Goal: Task Accomplishment & Management: Use online tool/utility

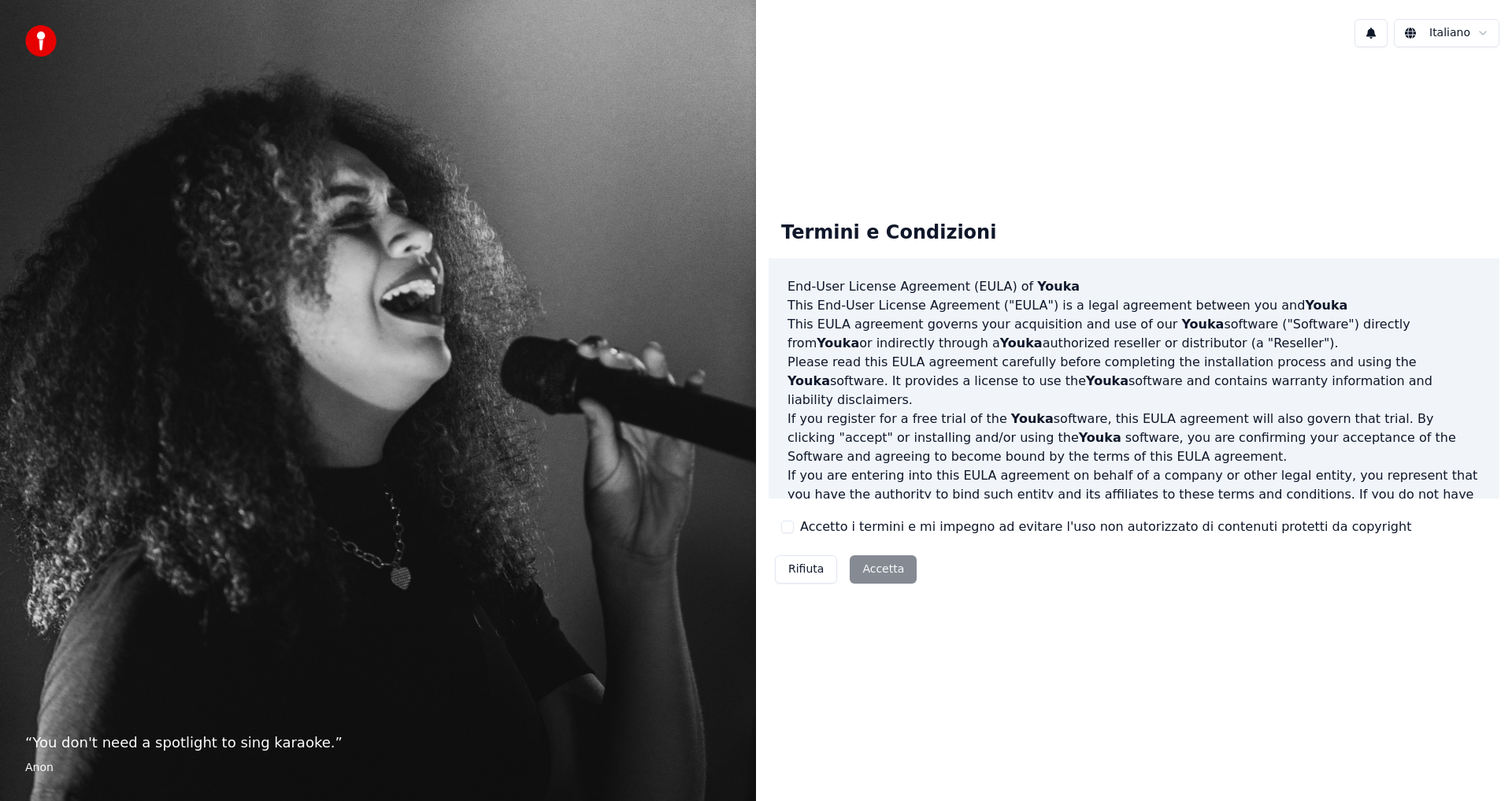
click at [885, 569] on div "Rifiuta Accetta" at bounding box center [846, 570] width 154 height 41
click at [886, 565] on div "Rifiuta Accetta" at bounding box center [846, 570] width 154 height 41
click at [788, 530] on button "Accetto i termini e mi impegno ad evitare l'uso non autorizzato di contenuti pr…" at bounding box center [787, 526] width 13 height 13
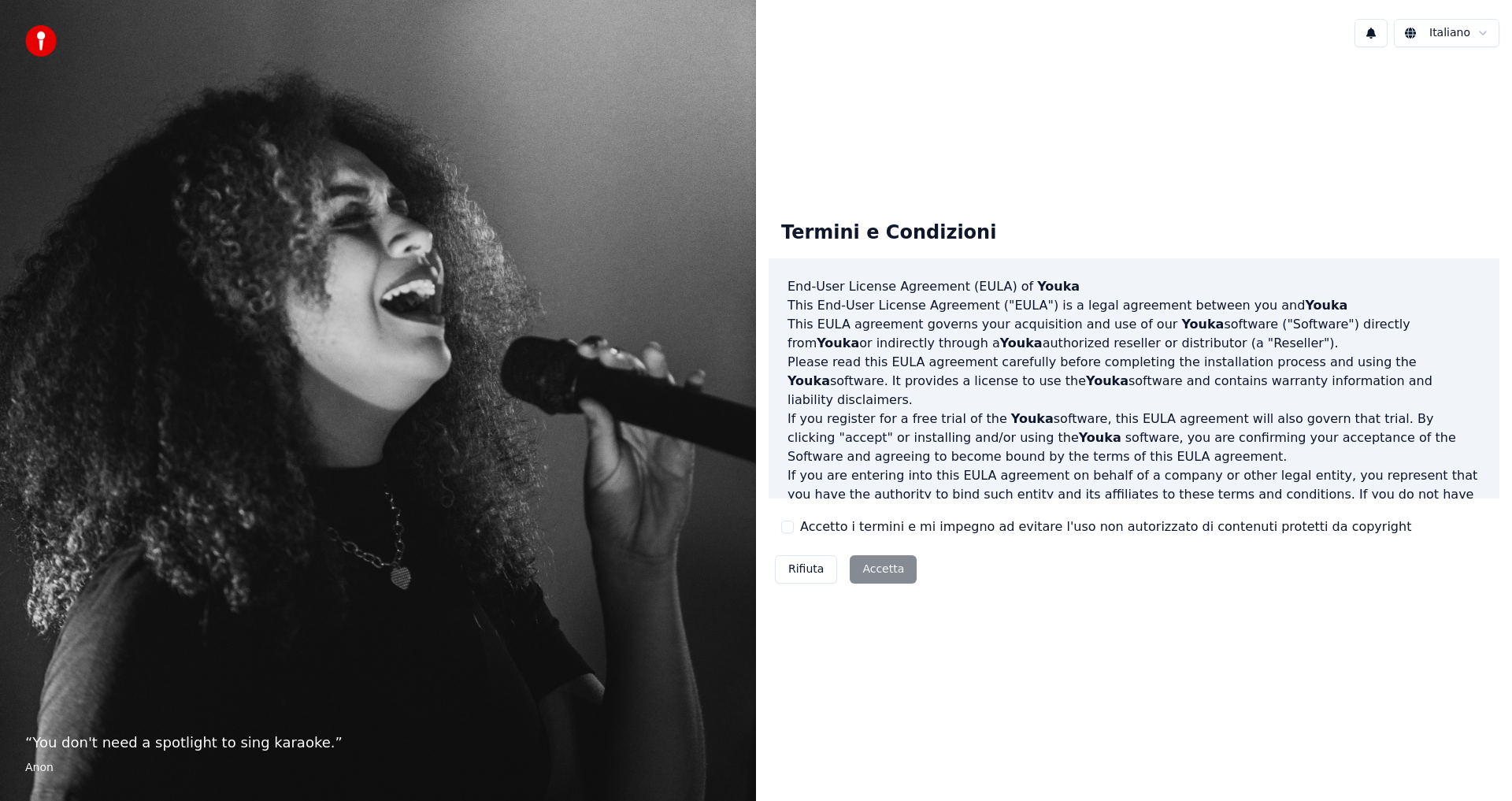
click at [789, 526] on button "Accetto i termini e mi impegno ad evitare l'uso non autorizzato di contenuti pr…" at bounding box center [787, 526] width 13 height 13
drag, startPoint x: 789, startPoint y: 526, endPoint x: 1493, endPoint y: 318, distance: 734.1
click at [792, 529] on button "Accetto i termini e mi impegno ad evitare l'uso non autorizzato di contenuti pr…" at bounding box center [787, 526] width 13 height 13
click at [797, 530] on div "Accetto i termini e mi impegno ad evitare l'uso non autorizzato di contenuti pr…" at bounding box center [1096, 526] width 630 height 19
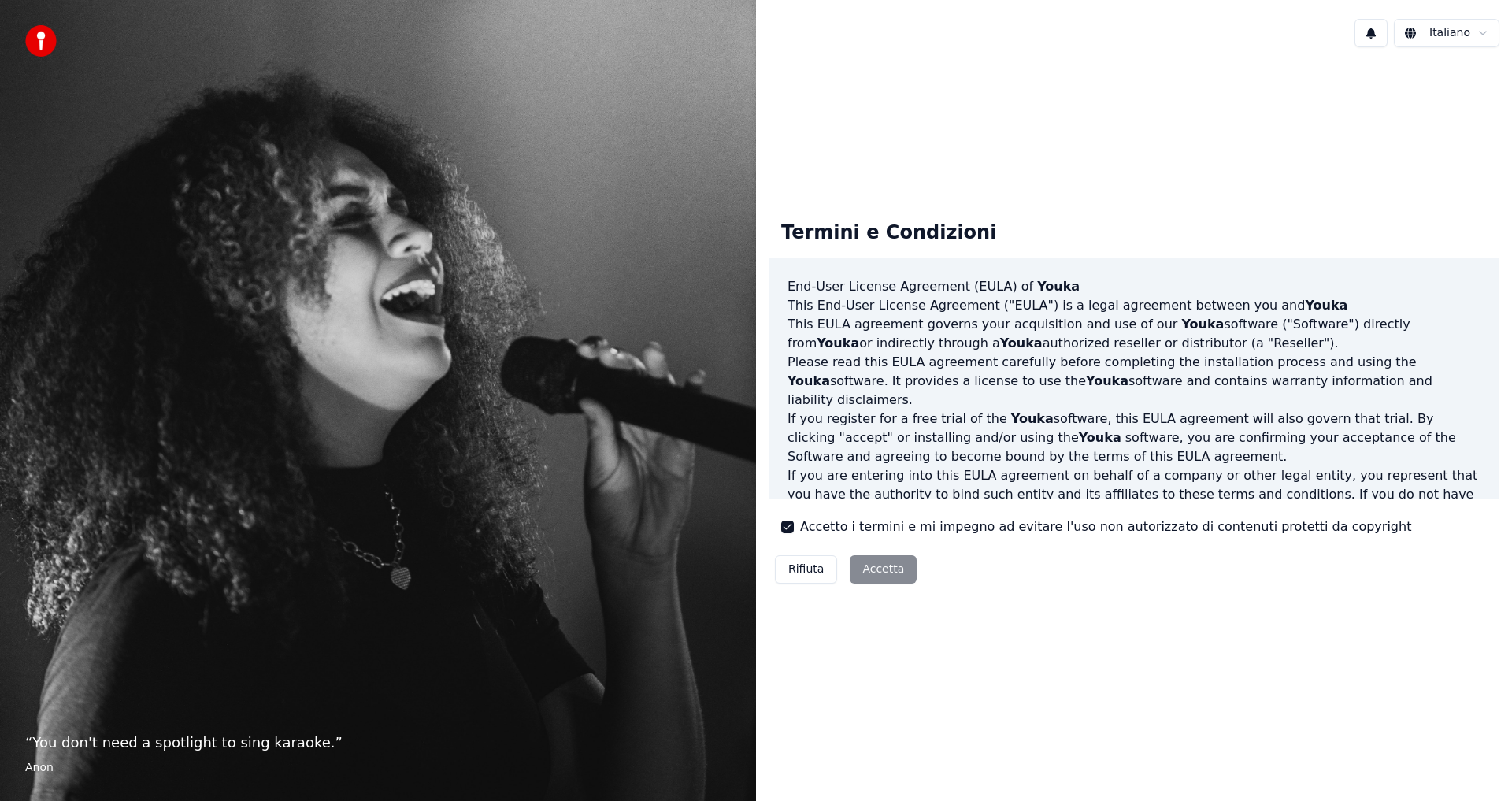
click at [798, 529] on div "Accetto i termini e mi impegno ad evitare l'uso non autorizzato di contenuti pr…" at bounding box center [1096, 526] width 630 height 19
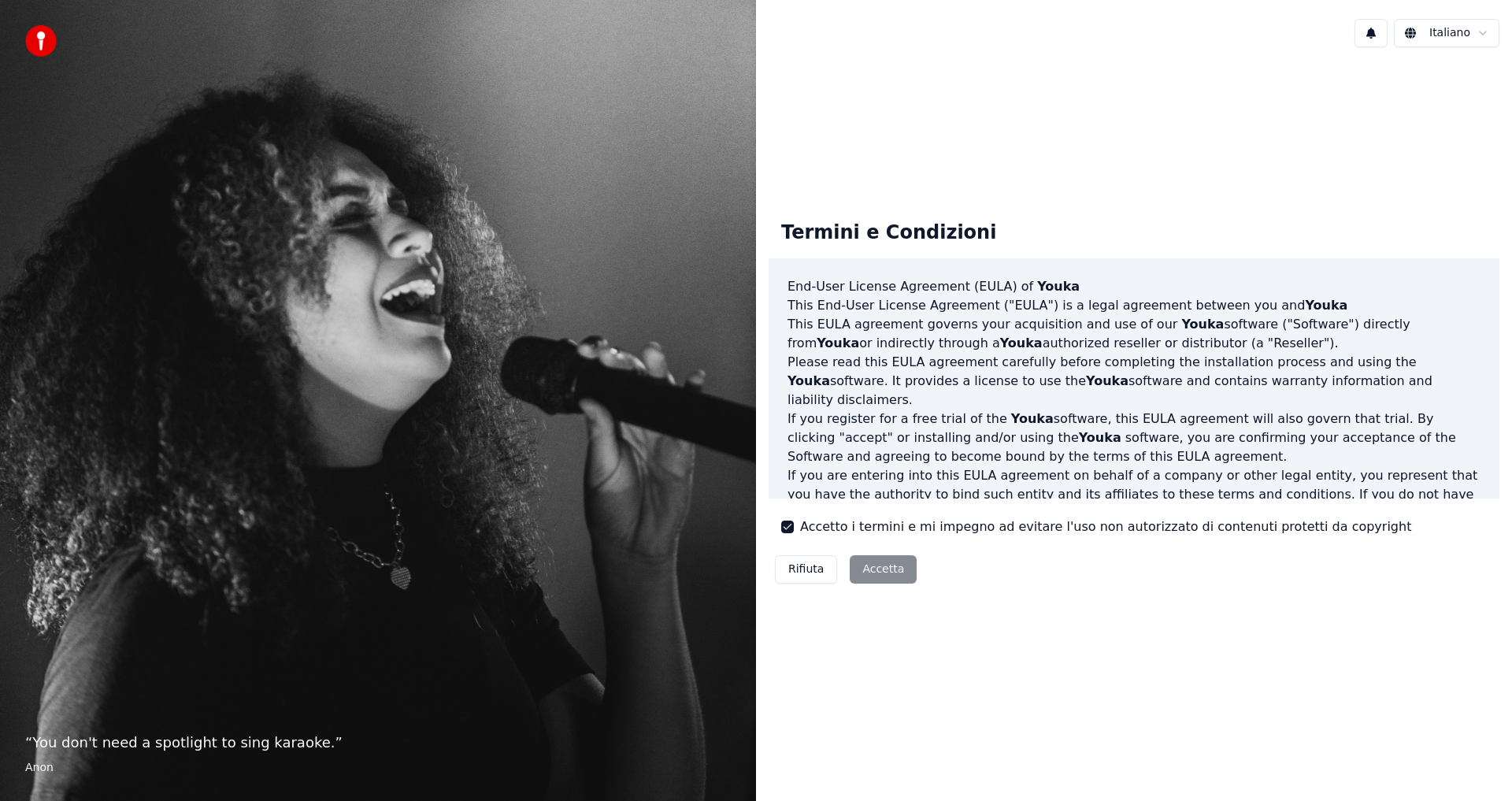
click at [880, 574] on div "Rifiuta Accetta" at bounding box center [846, 570] width 154 height 41
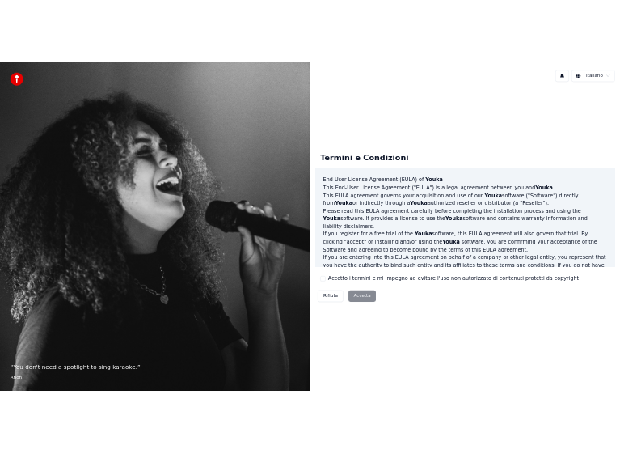
scroll to position [646, 0]
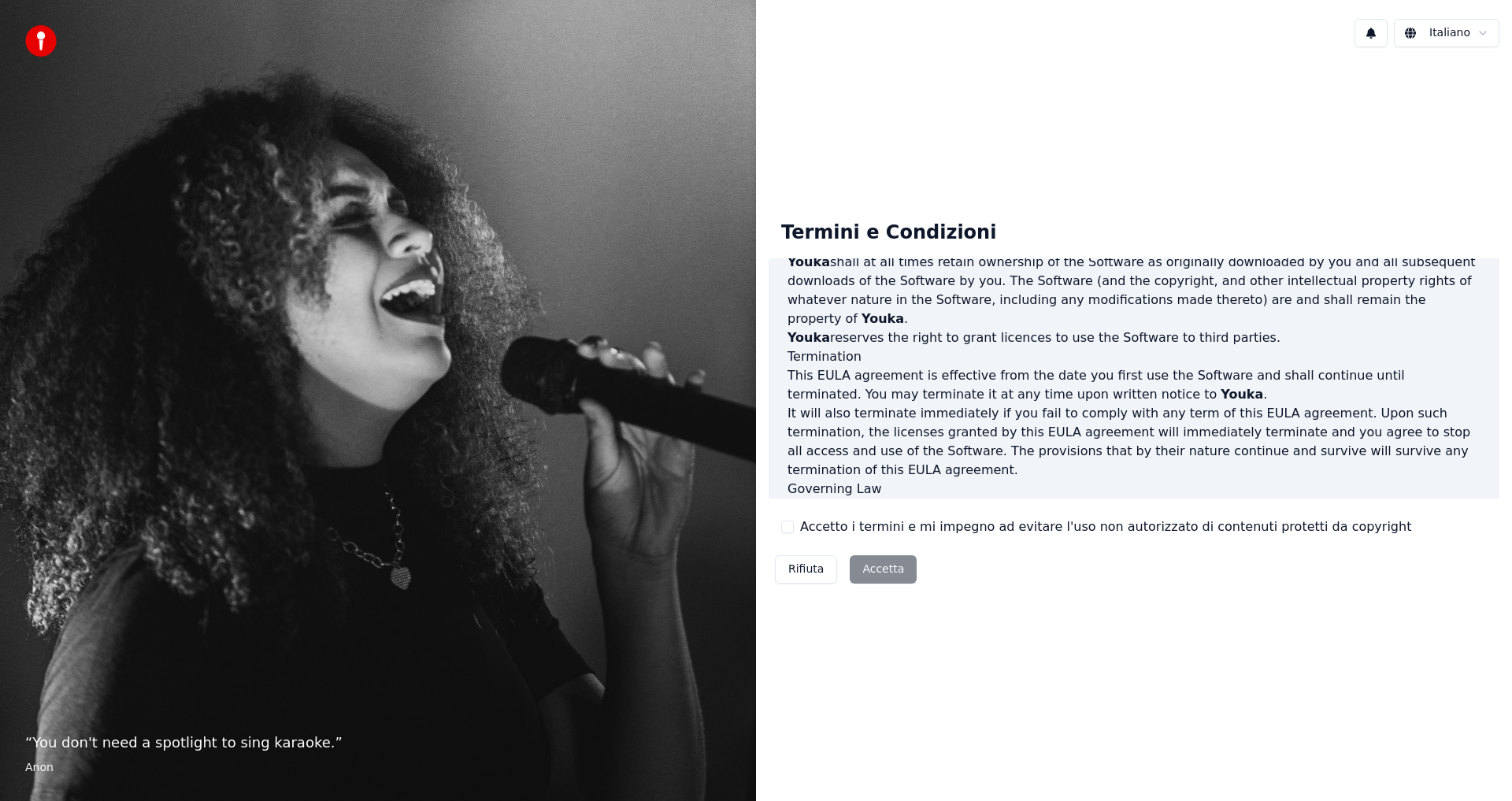
click at [1486, 495] on div "End-User License Agreement (EULA) of Youka This End-User License Agreement ("EU…" at bounding box center [1134, 378] width 731 height 241
click at [877, 571] on div "Rifiuta Accetta" at bounding box center [846, 570] width 154 height 41
click at [788, 529] on button "Accetto i termini e mi impegno ad evitare l'uso non autorizzato di contenuti pr…" at bounding box center [787, 526] width 13 height 13
click at [886, 565] on button "Accetta" at bounding box center [883, 569] width 67 height 28
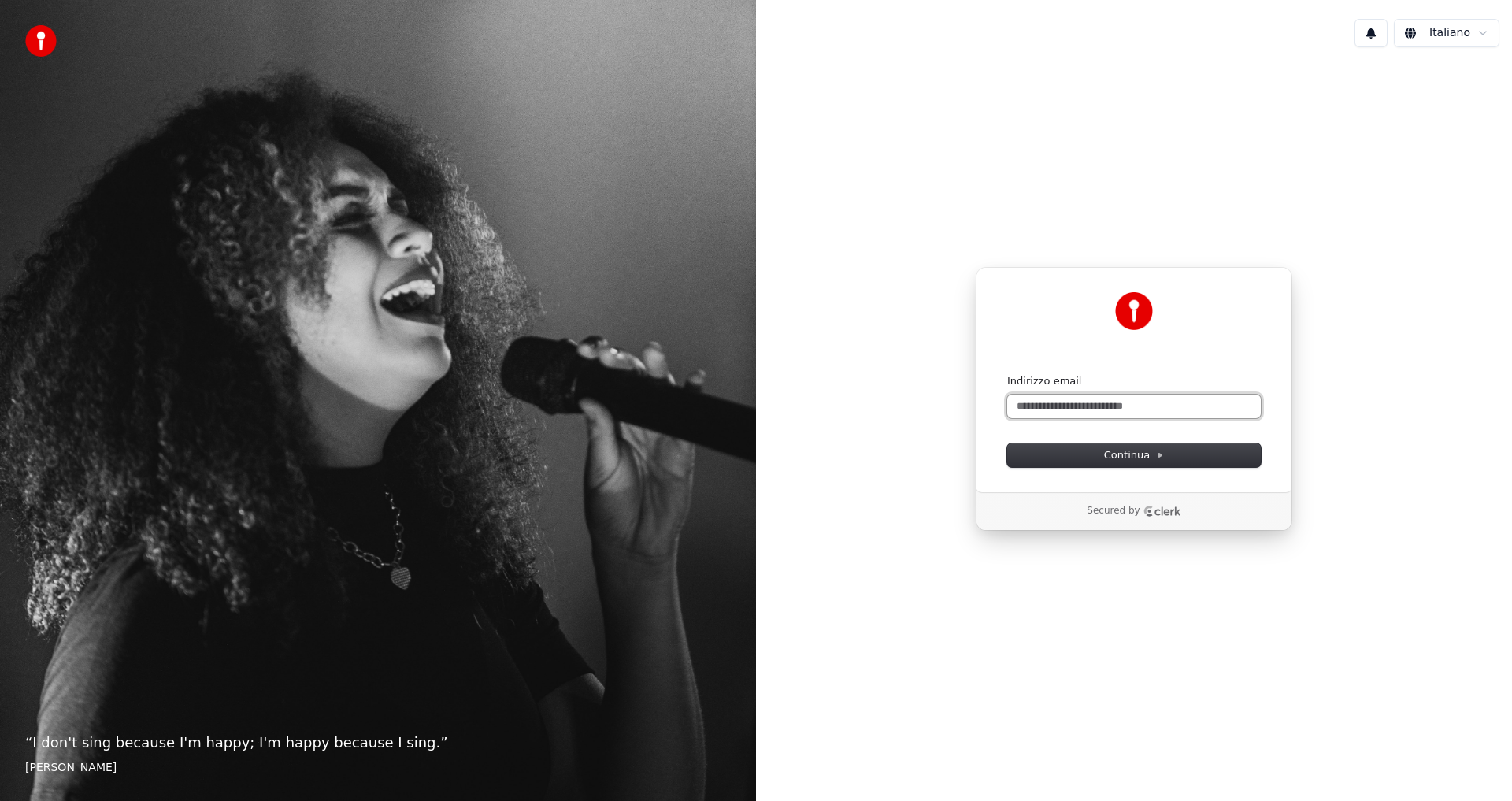
click at [1054, 405] on input "Indirizzo email" at bounding box center [1134, 406] width 253 height 23
click at [1121, 457] on span "Continua" at bounding box center [1134, 455] width 59 height 15
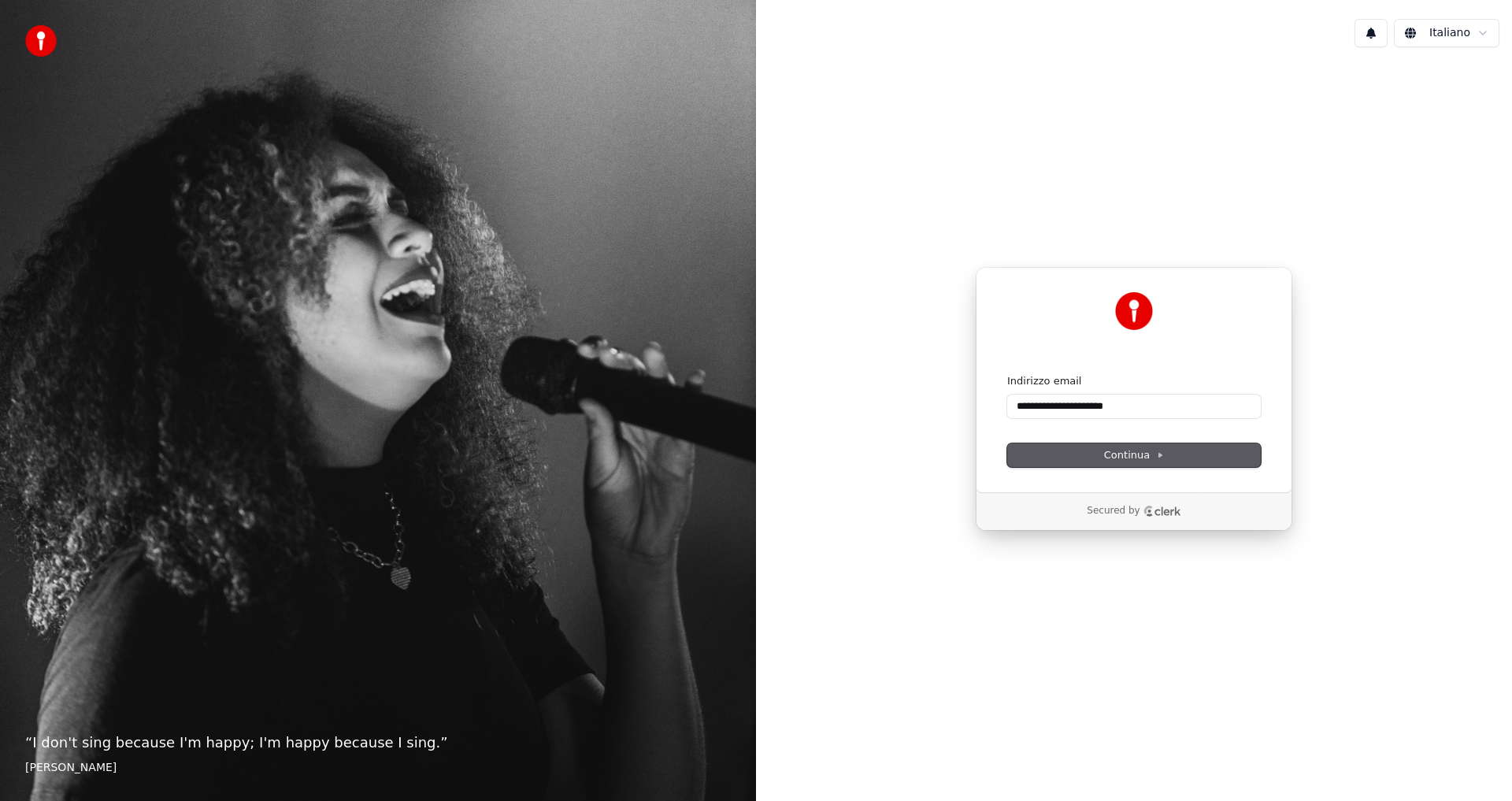
type input "**********"
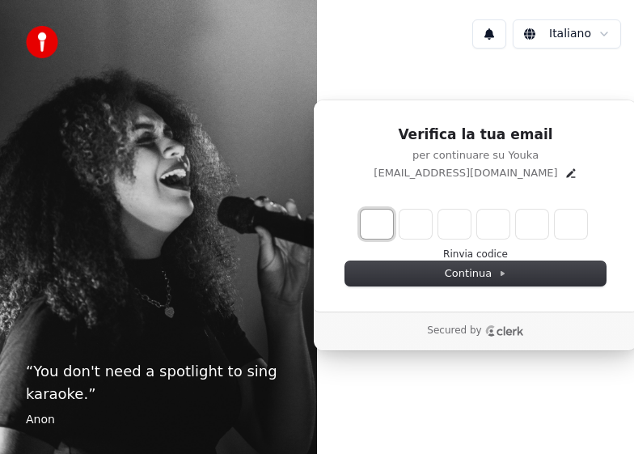
type input "*"
type input "**"
type input "*"
type input "***"
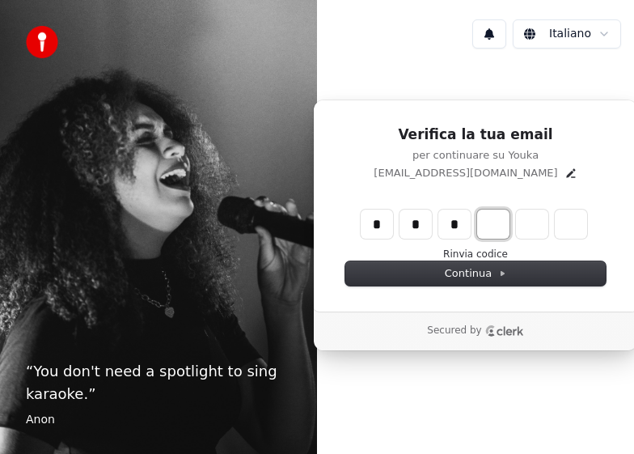
type input "*"
type input "****"
type input "*"
type input "******"
type input "*"
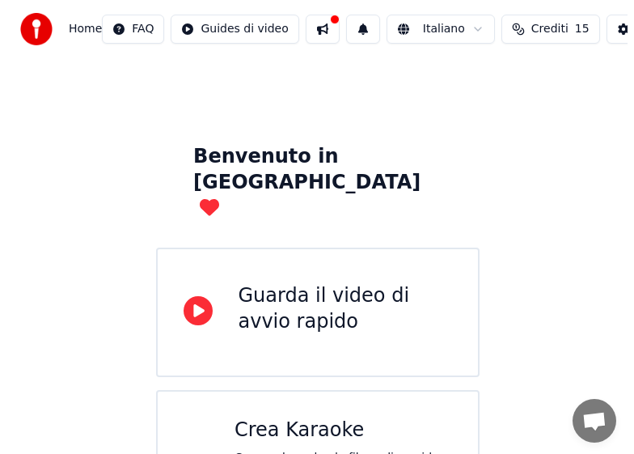
scroll to position [48, 0]
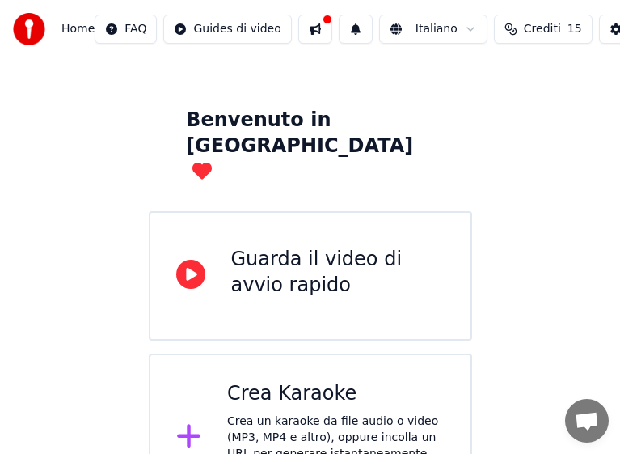
click at [364, 413] on div "Crea un karaoke da file audio o video (MP3, MP4 e altro), oppure incolla un URL…" at bounding box center [336, 453] width 218 height 81
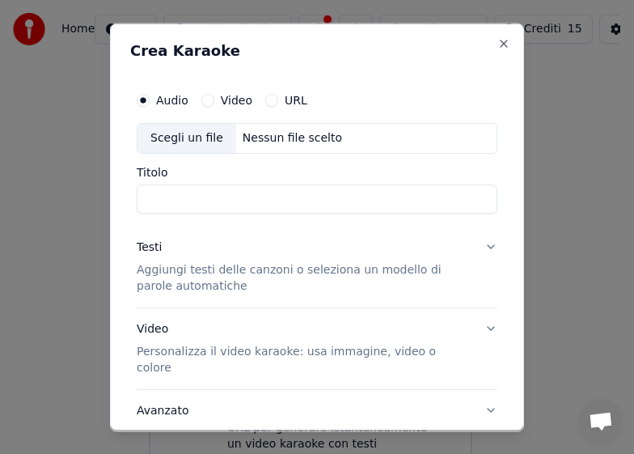
click at [201, 138] on div "Scegli un file" at bounding box center [186, 137] width 99 height 29
type input "**********"
click at [277, 271] on p "Aggiungi testi delle canzoni o seleziona un modello di parole automatiche" at bounding box center [304, 277] width 335 height 32
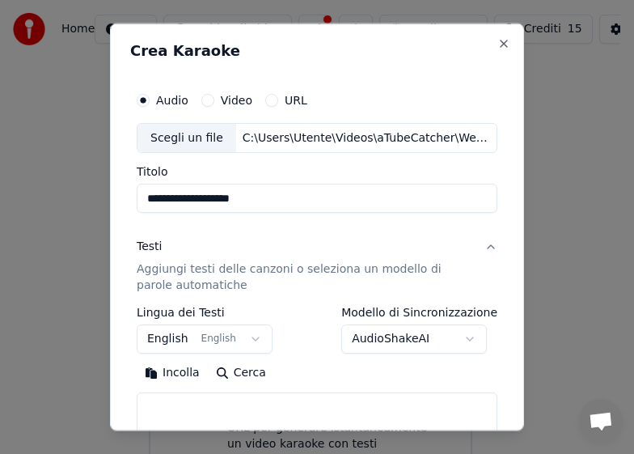
click at [244, 332] on button "English English" at bounding box center [205, 338] width 136 height 29
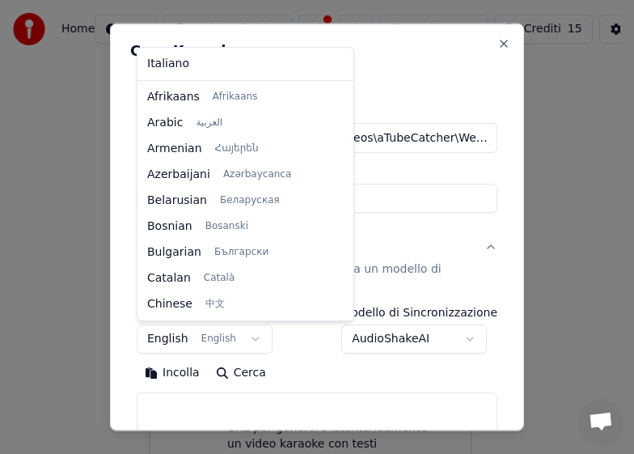
click at [246, 342] on body "**********" at bounding box center [310, 223] width 620 height 543
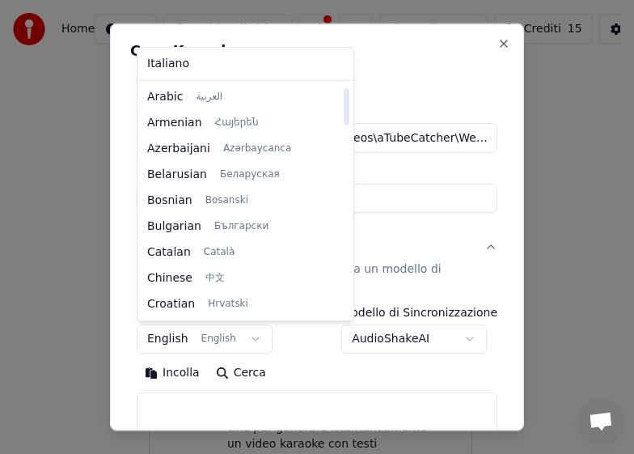
scroll to position [0, 0]
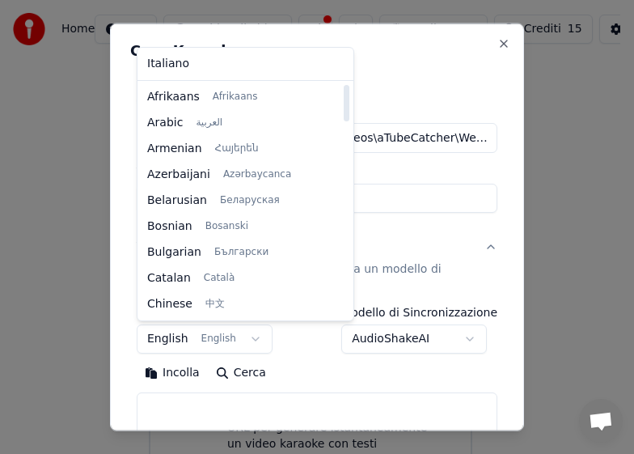
drag, startPoint x: 315, startPoint y: 135, endPoint x: 319, endPoint y: 96, distance: 39.1
click at [344, 96] on div at bounding box center [347, 103] width 6 height 36
select select "**"
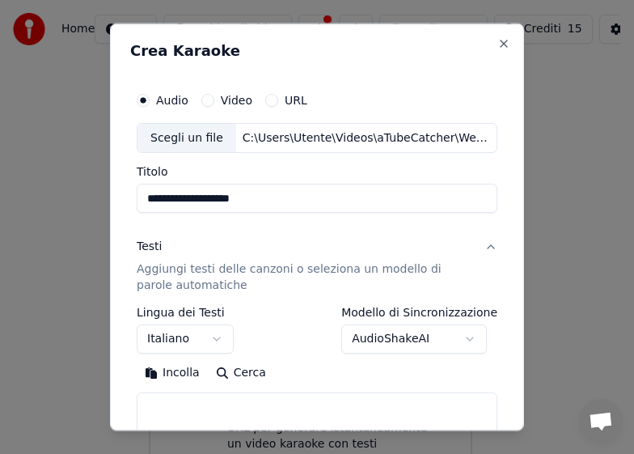
click at [230, 272] on p "Aggiungi testi delle canzoni o seleziona un modello di parole automatiche" at bounding box center [304, 277] width 335 height 32
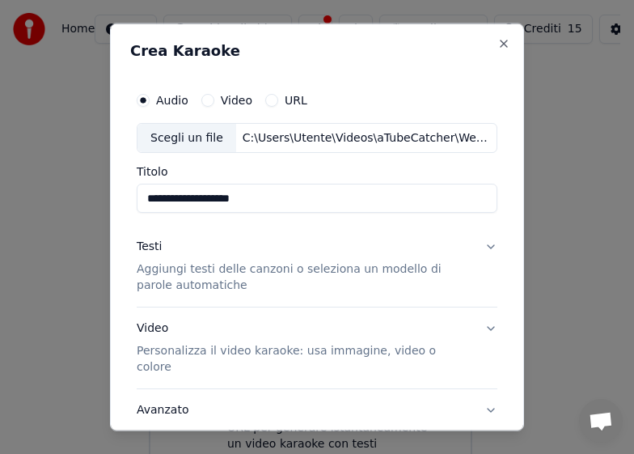
scroll to position [98, 0]
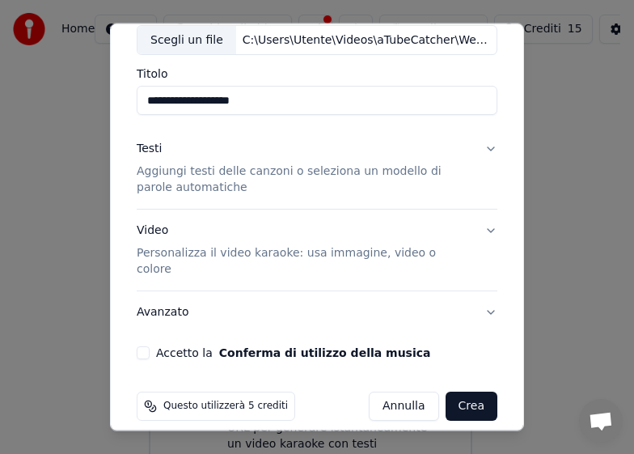
click at [229, 258] on p "Personalizza il video karaoke: usa immagine, video o colore" at bounding box center [304, 261] width 335 height 32
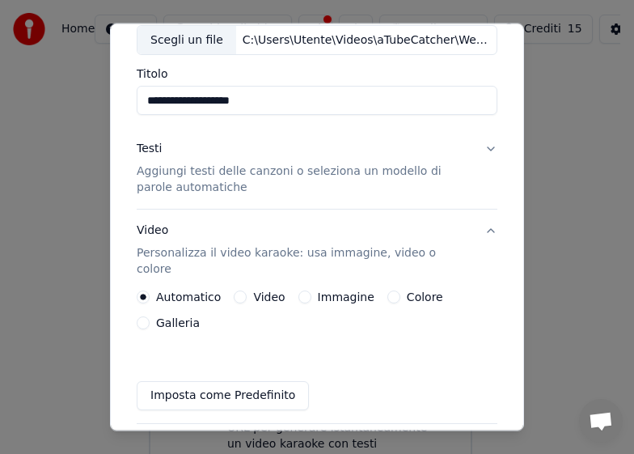
click at [167, 317] on label "Galleria" at bounding box center [178, 322] width 44 height 11
click at [150, 316] on button "Galleria" at bounding box center [143, 322] width 13 height 13
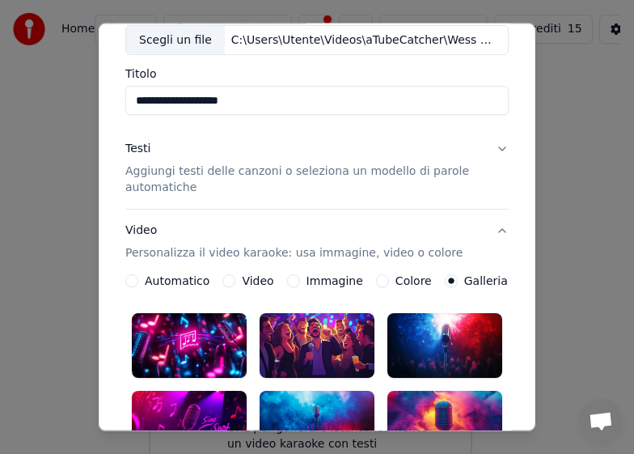
click at [306, 279] on label "Immagine" at bounding box center [334, 280] width 57 height 11
click at [300, 279] on button "Immagine" at bounding box center [293, 280] width 13 height 13
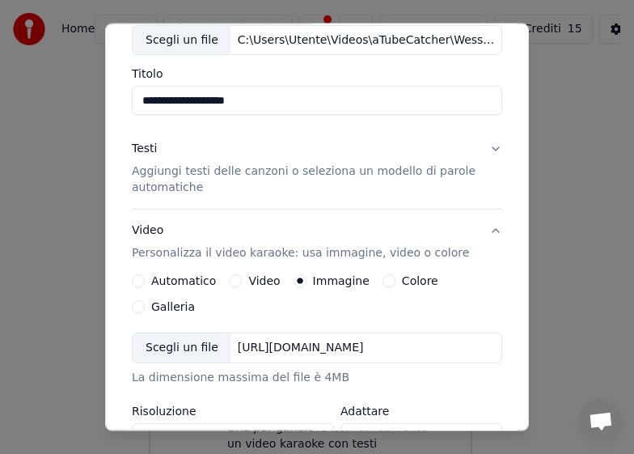
scroll to position [286, 0]
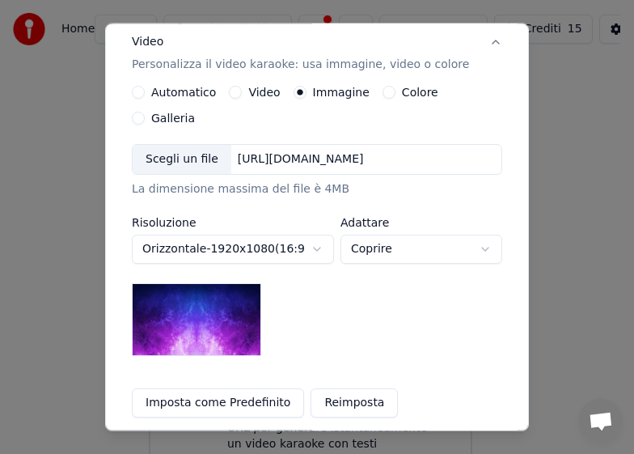
click at [194, 145] on div "Scegli un file" at bounding box center [182, 159] width 99 height 29
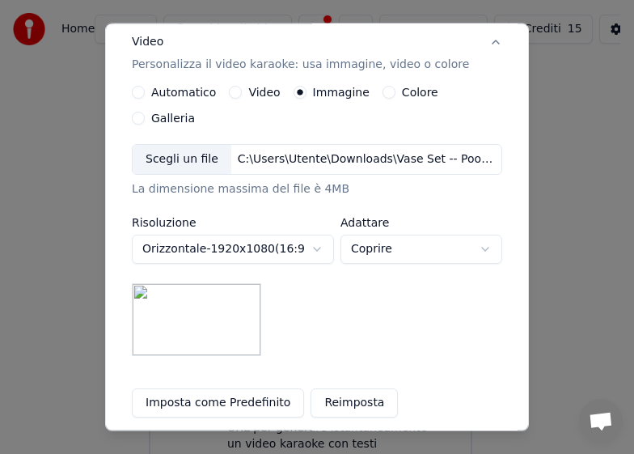
click at [238, 388] on button "Imposta come Predefinito" at bounding box center [218, 402] width 172 height 29
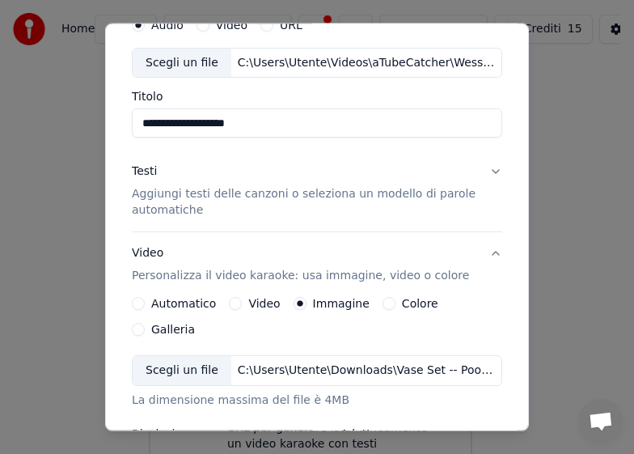
scroll to position [39, 0]
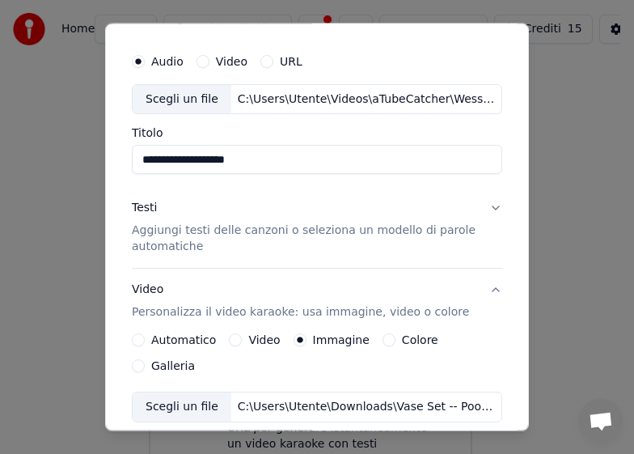
click at [279, 237] on p "Aggiungi testi delle canzoni o seleziona un modello di parole automatiche" at bounding box center [304, 238] width 344 height 32
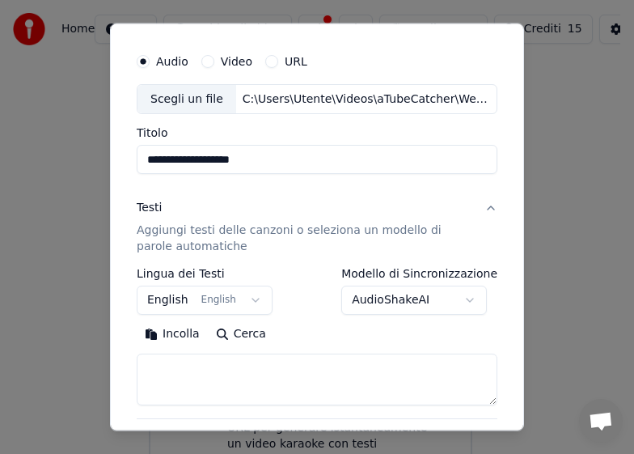
drag, startPoint x: 210, startPoint y: 368, endPoint x: 200, endPoint y: 357, distance: 14.9
click at [185, 337] on button "Incolla" at bounding box center [172, 334] width 71 height 26
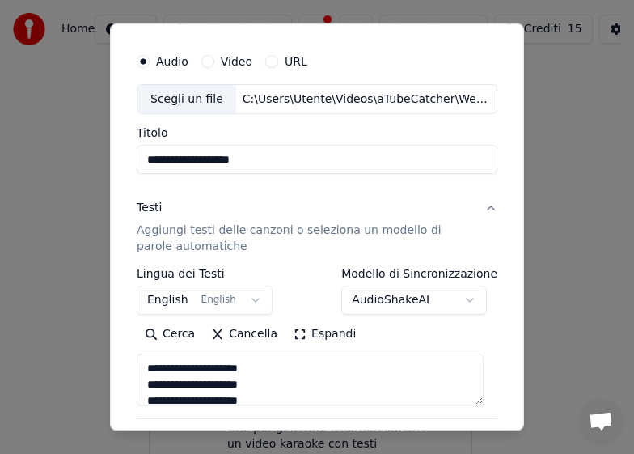
type textarea "**********"
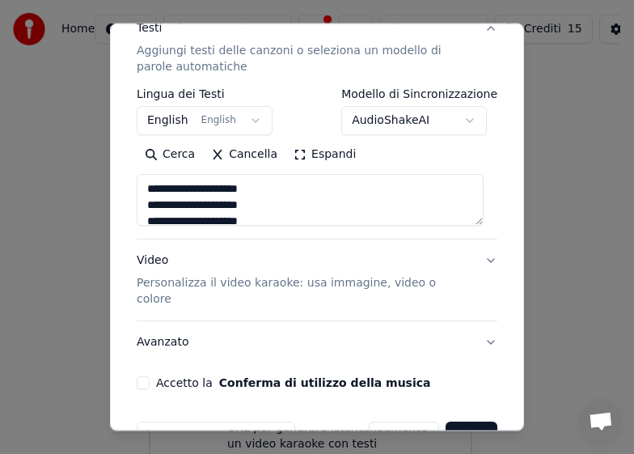
scroll to position [248, 0]
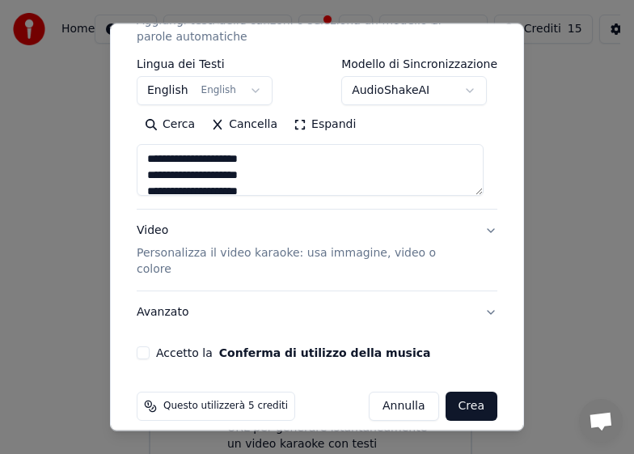
click at [454, 391] on button "Crea" at bounding box center [472, 405] width 52 height 29
select select "**"
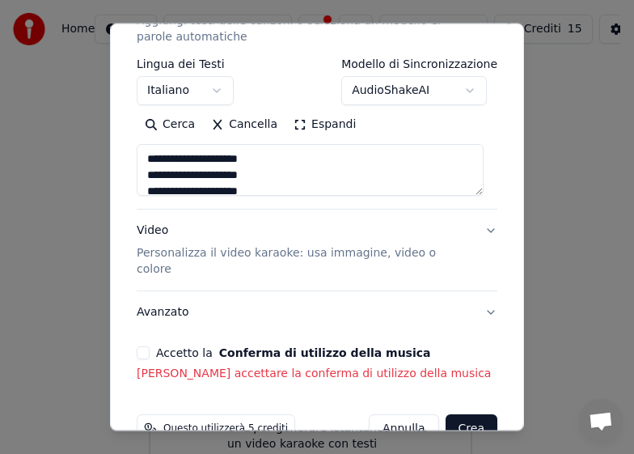
click at [147, 346] on button "Accetto la Conferma di utilizzo della musica" at bounding box center [143, 352] width 13 height 13
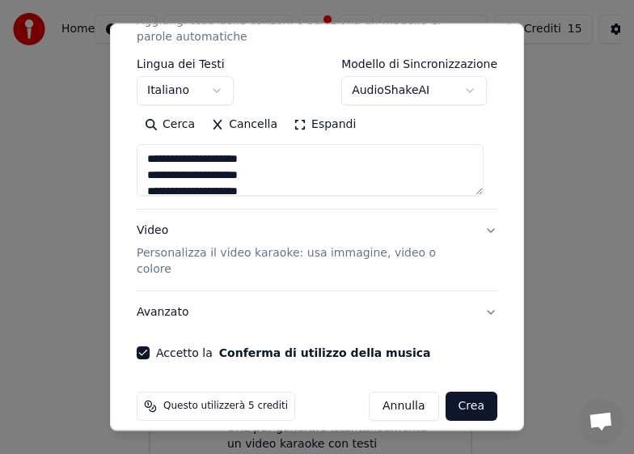
click at [460, 392] on button "Crea" at bounding box center [472, 405] width 52 height 29
type textarea "**********"
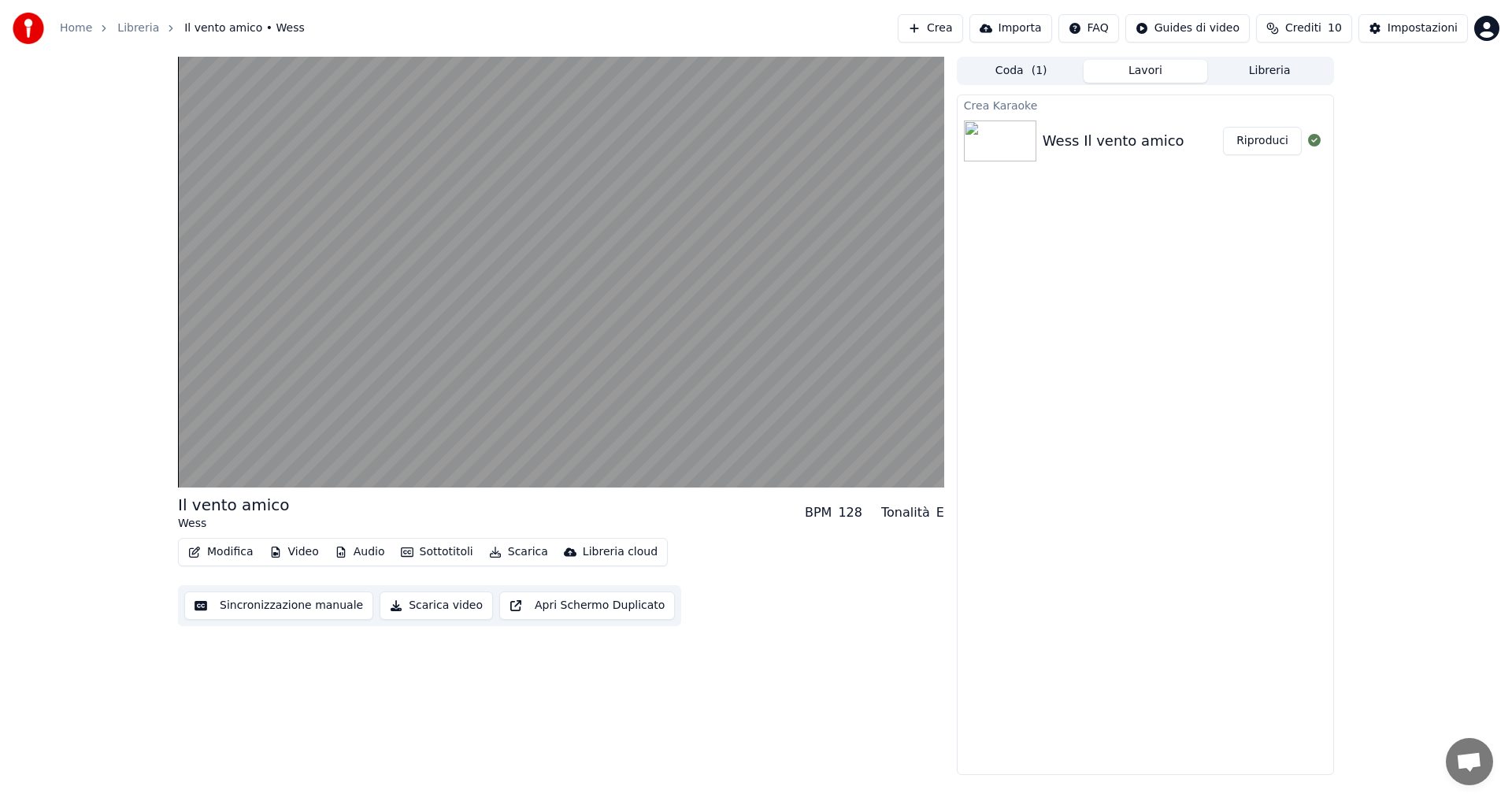
click at [426, 606] on button "Scarica video" at bounding box center [436, 605] width 113 height 28
click at [432, 610] on button "Scarica video" at bounding box center [436, 605] width 113 height 28
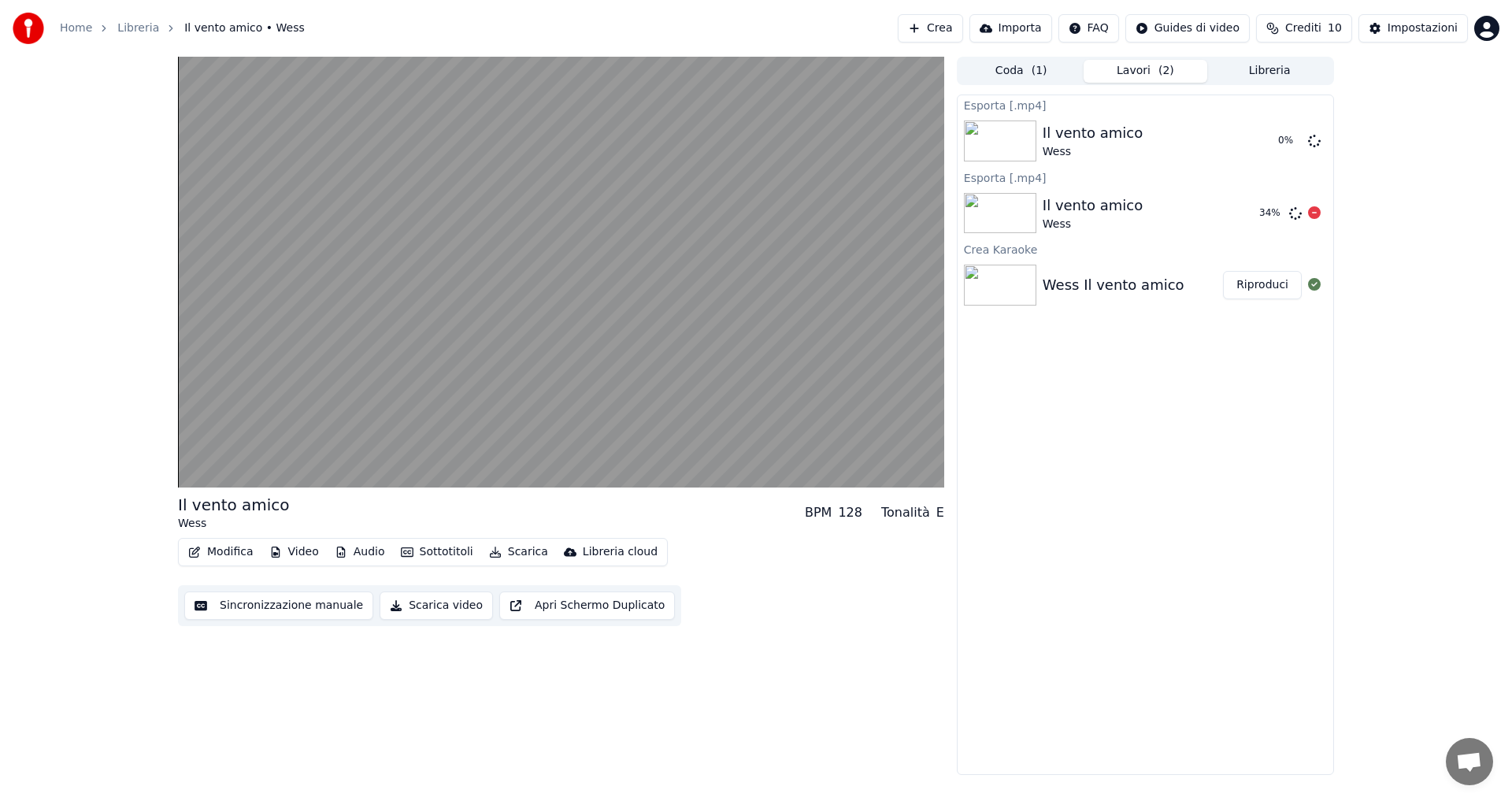
click at [1318, 211] on icon at bounding box center [1314, 212] width 13 height 13
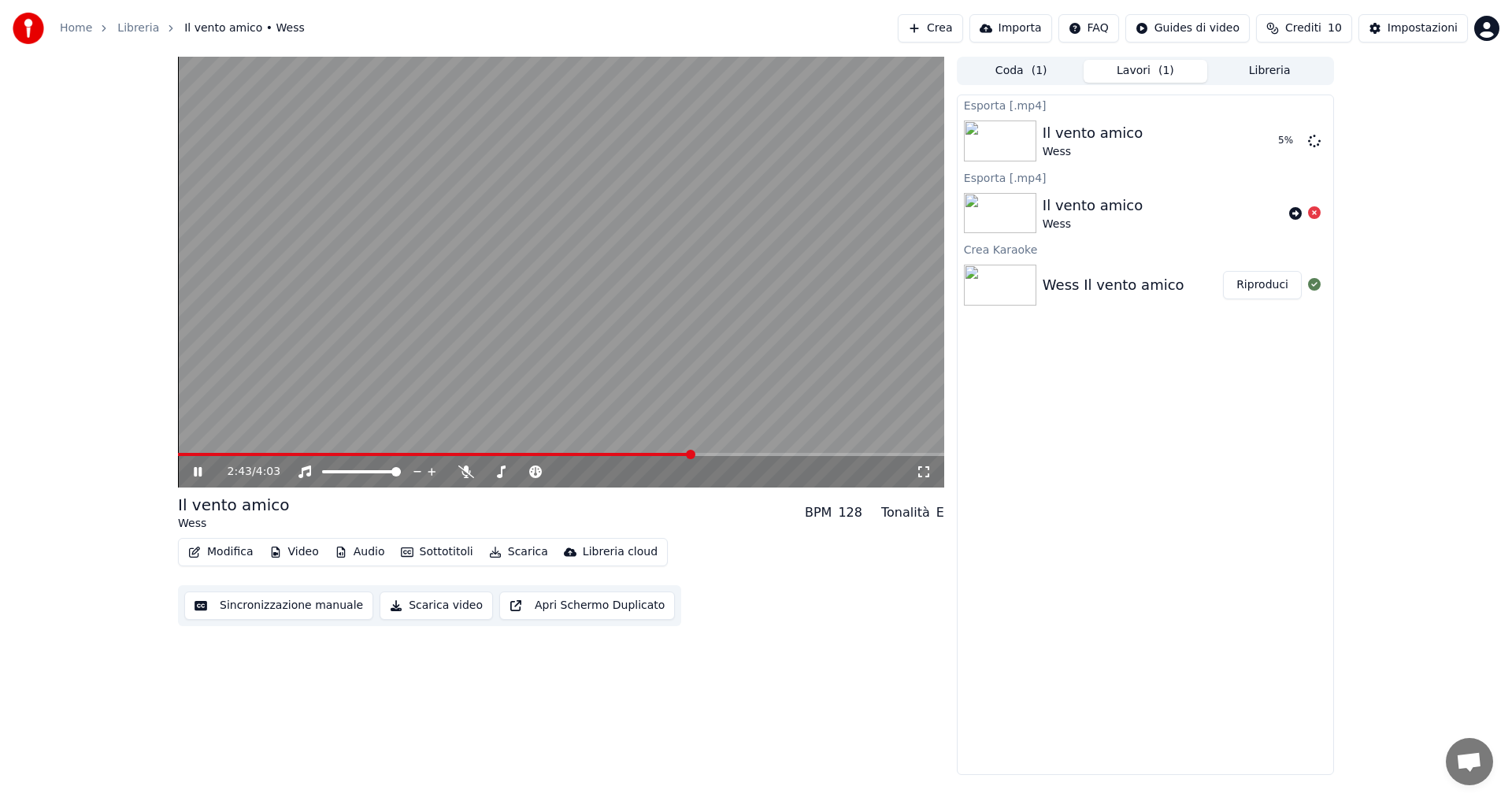
click at [103, 394] on div "2:43 / 4:03 Il vento amico [PERSON_NAME] BPM 128 Tonalità E Modifica Video Audi…" at bounding box center [756, 415] width 1512 height 718
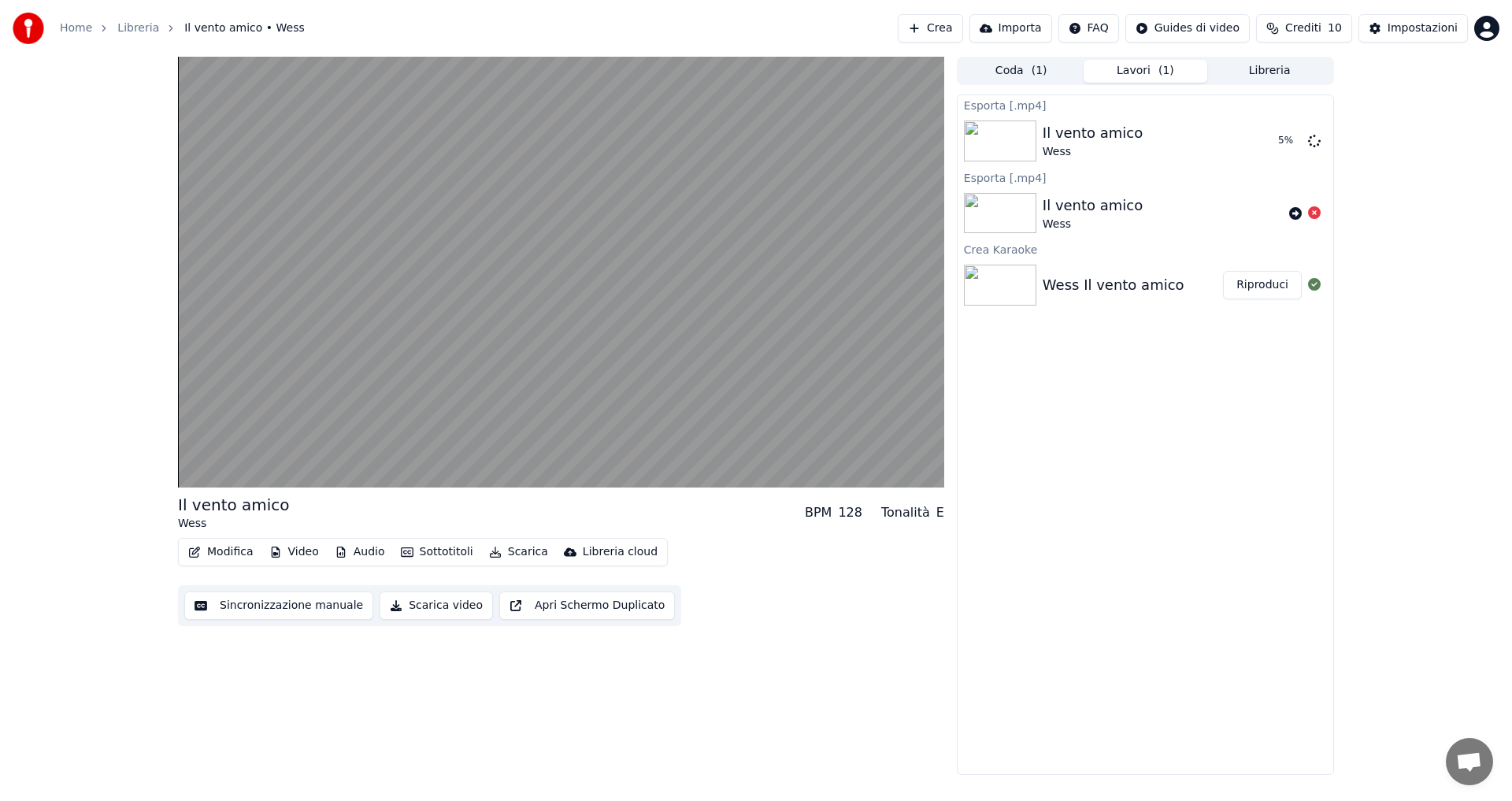
click at [1154, 72] on button "Lavori ( 1 )" at bounding box center [1147, 70] width 125 height 22
click at [1043, 72] on span "( 1 )" at bounding box center [1040, 71] width 16 height 16
click at [1131, 74] on button "Lavori ( 1 )" at bounding box center [1147, 70] width 125 height 22
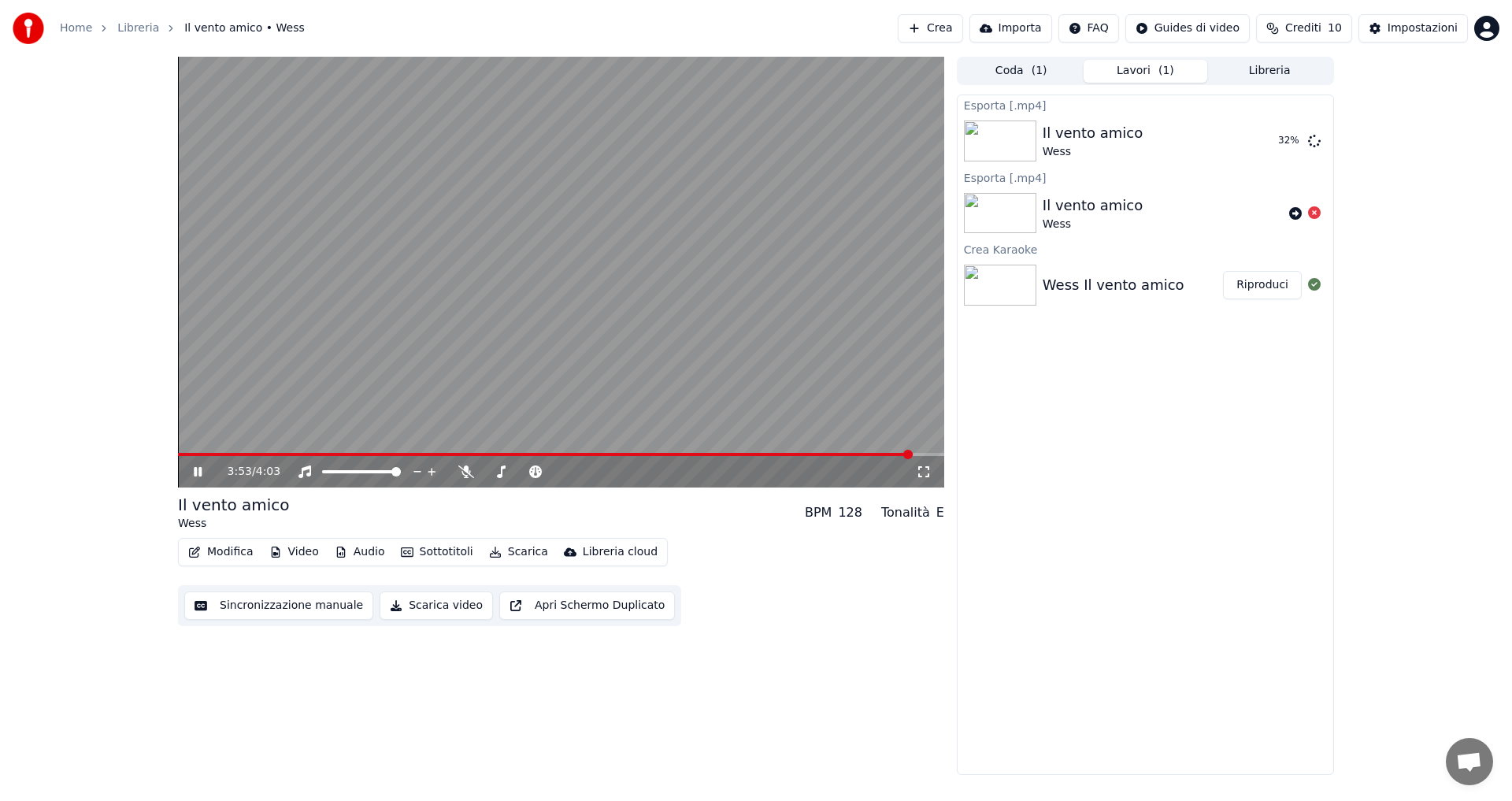
click at [290, 554] on button "Video" at bounding box center [294, 552] width 62 height 22
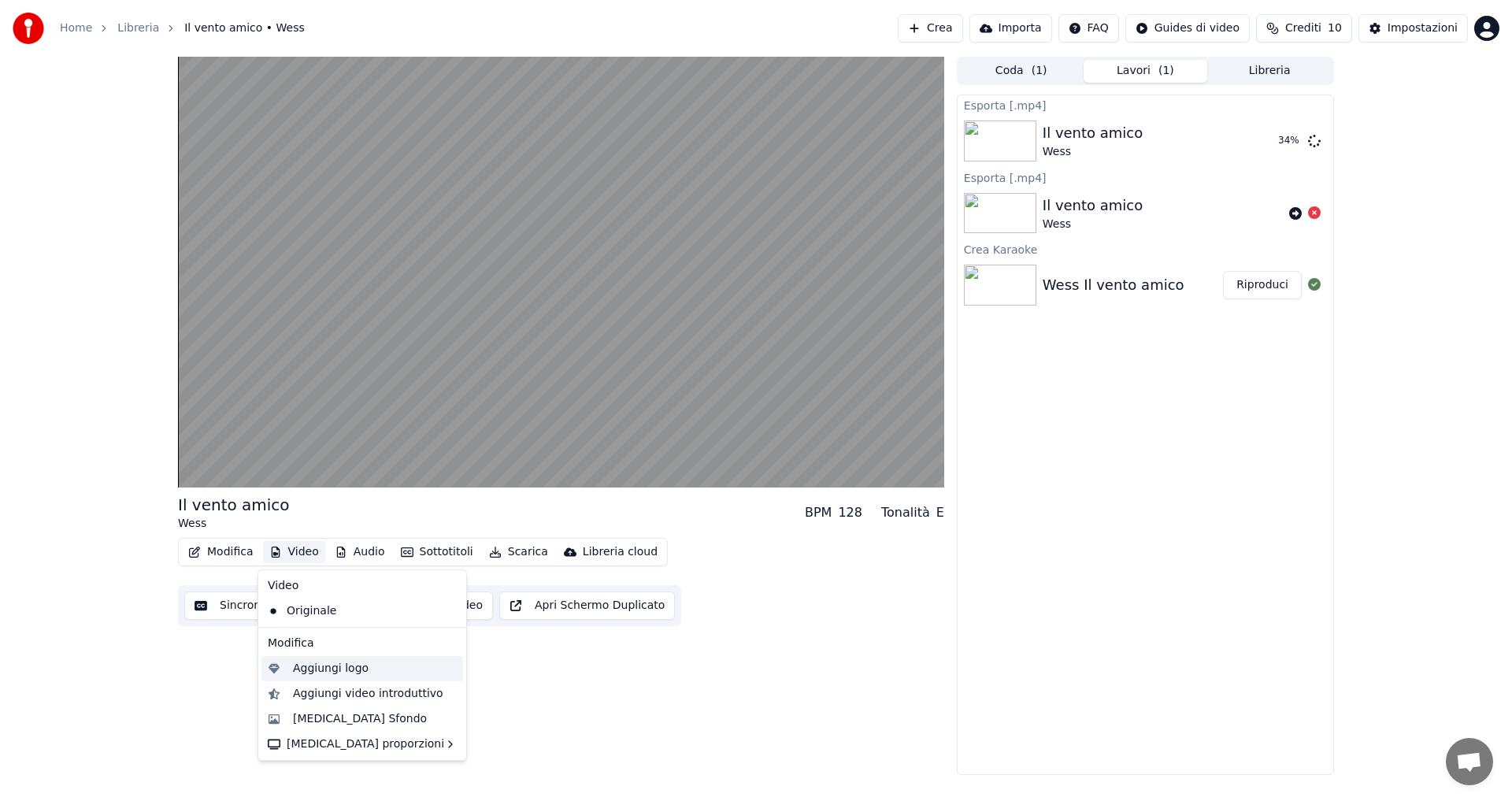
click at [321, 672] on div "Aggiungi logo" at bounding box center [331, 668] width 76 height 16
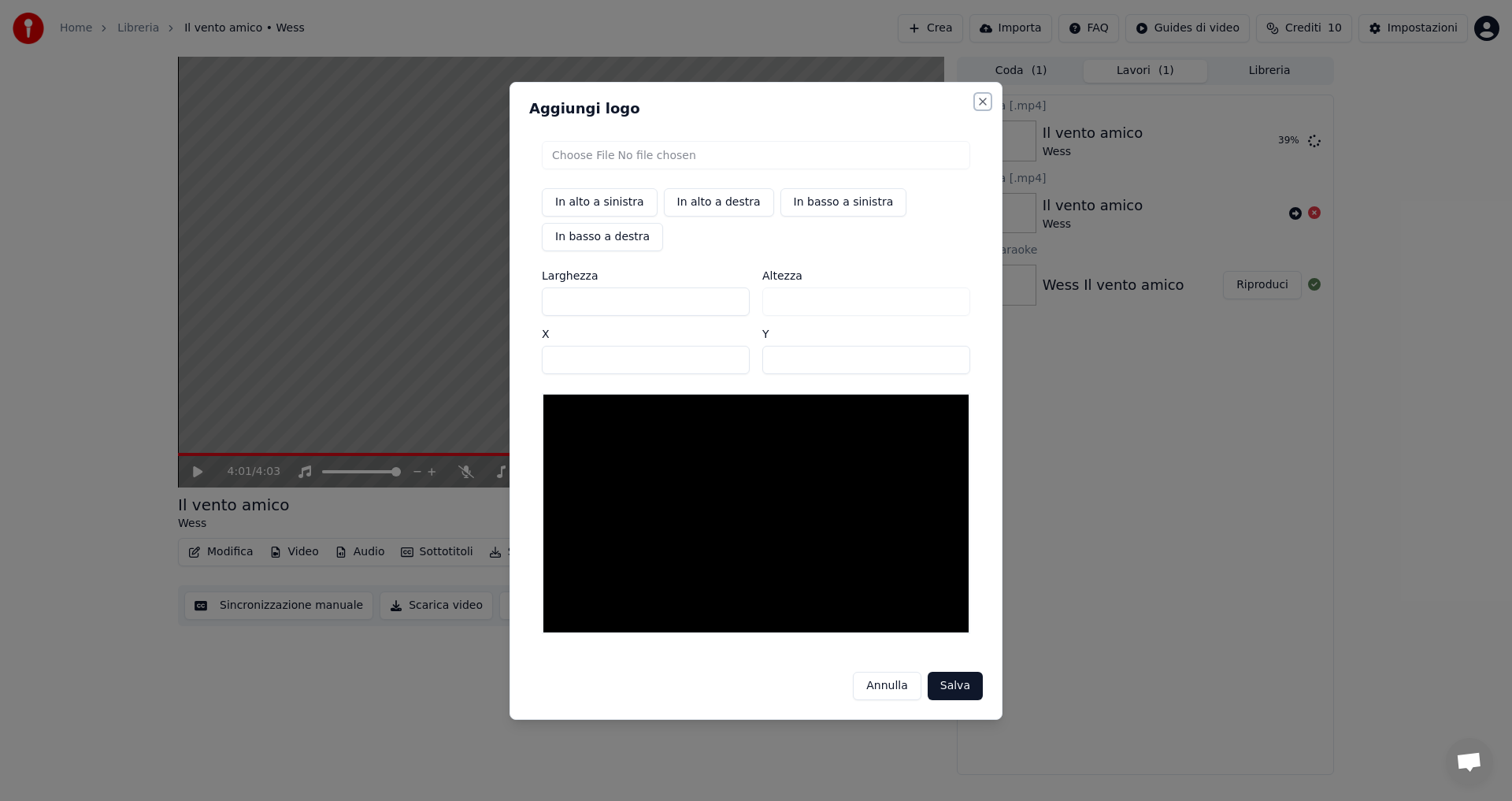
click at [986, 103] on button "Close" at bounding box center [983, 101] width 13 height 13
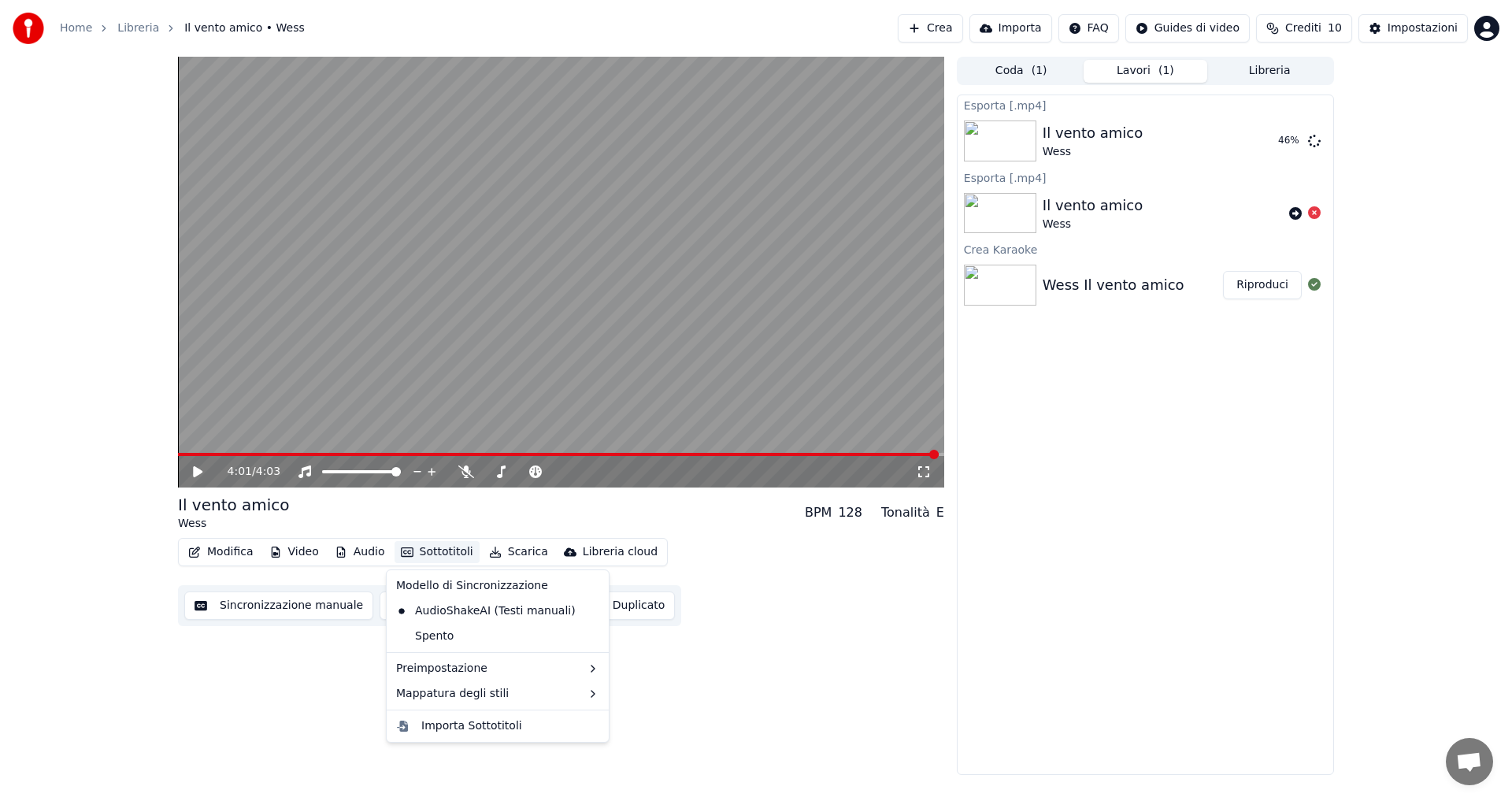
click at [424, 549] on button "Sottotitoli" at bounding box center [436, 552] width 85 height 22
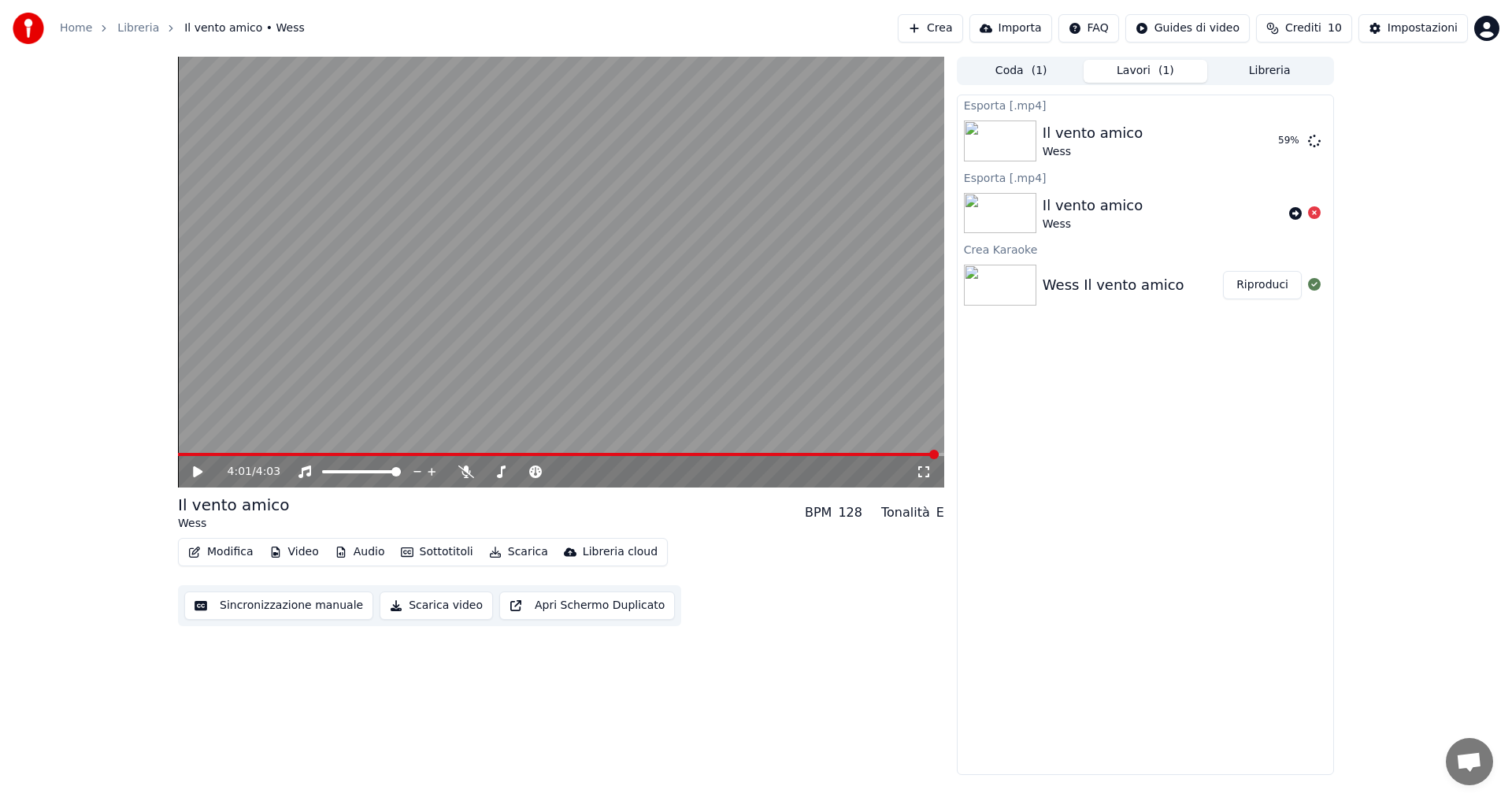
click at [328, 673] on div "4:01 / 4:03 Il vento amico [PERSON_NAME] BPM 128 Tonalità E Modifica Video Audi…" at bounding box center [561, 415] width 767 height 718
click at [320, 609] on button "Sincronizzazione manuale" at bounding box center [279, 605] width 189 height 28
